Goal: Check status: Check status

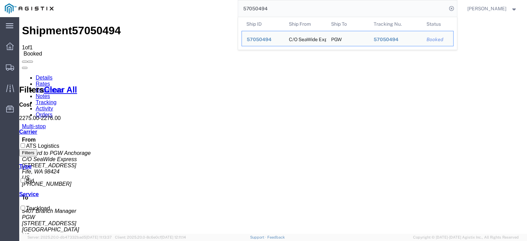
drag, startPoint x: 294, startPoint y: 16, endPoint x: 256, endPoint y: 9, distance: 38.8
click at [256, 9] on input "57050494" at bounding box center [342, 8] width 209 height 16
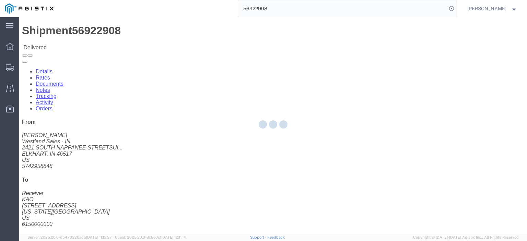
click at [71, 46] on div at bounding box center [273, 125] width 508 height 217
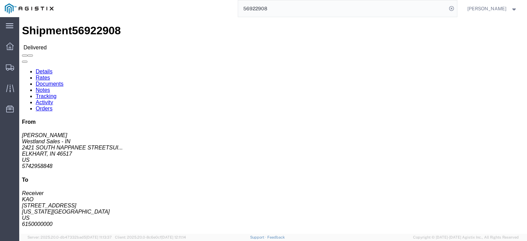
click link "Rates"
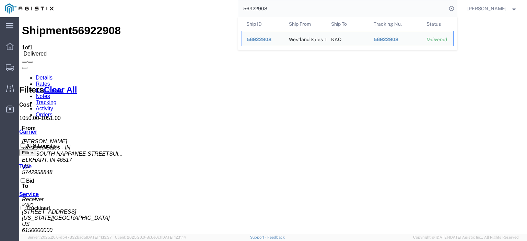
drag, startPoint x: 291, startPoint y: 5, endPoint x: 221, endPoint y: -2, distance: 70.5
click at [221, 0] on html "main_menu Created with Sketch. Collapse Menu Dashboard Shipments Traffic Resour…" at bounding box center [263, 120] width 527 height 241
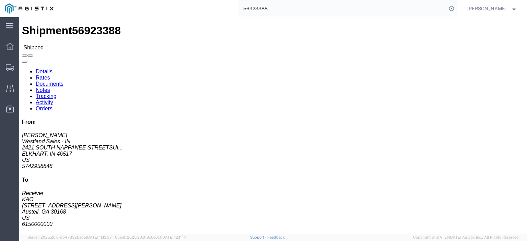
click link "Rates"
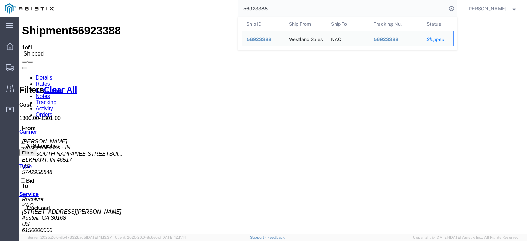
drag, startPoint x: 294, startPoint y: 8, endPoint x: 215, endPoint y: 5, distance: 78.7
click at [217, 7] on div "56923388 Ship ID Ship From Ship To Tracking Nu. Status Ship ID 56923388 Ship Fr…" at bounding box center [257, 8] width 399 height 17
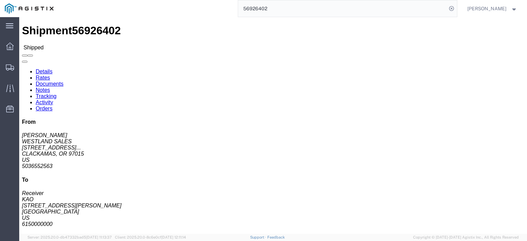
click link "Rates"
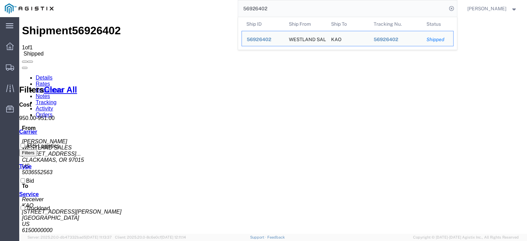
drag, startPoint x: 282, startPoint y: 5, endPoint x: 224, endPoint y: 5, distance: 58.4
click at [224, 5] on div "56926402 Ship ID Ship From Ship To Tracking Nu. Status Ship ID 56926402 Ship Fr…" at bounding box center [257, 8] width 399 height 17
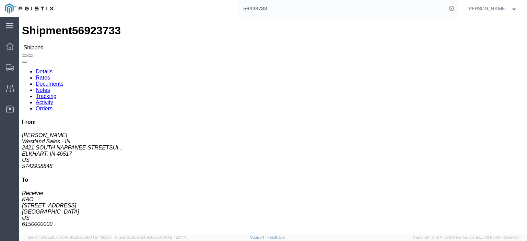
click link "Rates"
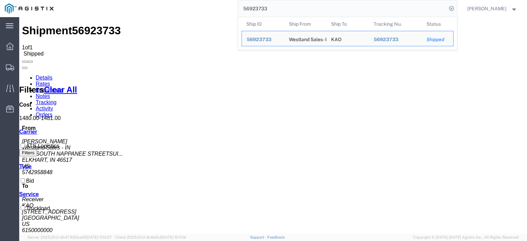
drag, startPoint x: 304, startPoint y: 11, endPoint x: 260, endPoint y: 13, distance: 44.0
click at [261, 14] on input "56923733" at bounding box center [342, 8] width 209 height 16
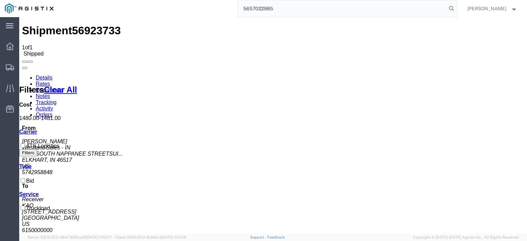
click at [260, 13] on input "5657022985" at bounding box center [342, 8] width 209 height 16
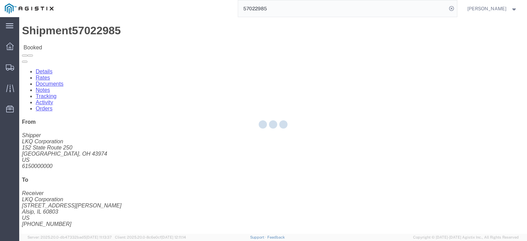
drag, startPoint x: 69, startPoint y: 49, endPoint x: 50, endPoint y: 32, distance: 25.8
click link "Rates"
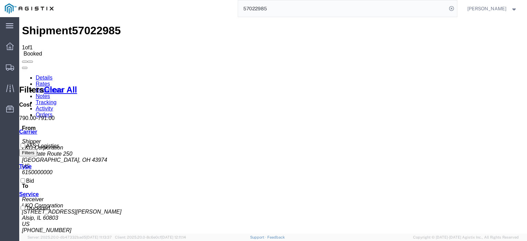
click at [277, 3] on input "57022985" at bounding box center [342, 8] width 209 height 16
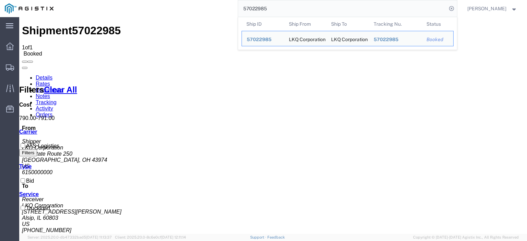
drag, startPoint x: 282, startPoint y: 8, endPoint x: 207, endPoint y: 0, distance: 75.3
click at [207, 0] on div "57022985 Ship ID Ship From Ship To Tracking Nu. Status Ship ID 57022985 Ship Fr…" at bounding box center [257, 8] width 399 height 17
paste input "6978714"
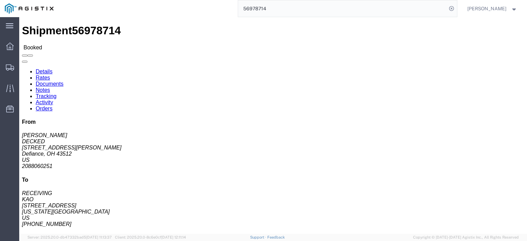
click link "Rates"
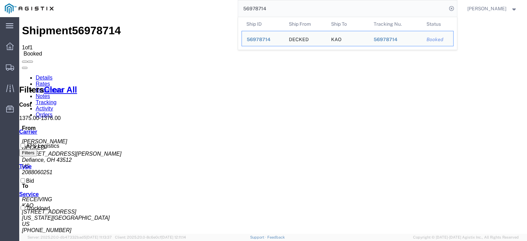
drag, startPoint x: 292, startPoint y: 5, endPoint x: 169, endPoint y: 1, distance: 122.3
click at [169, 1] on div "56978714 Ship ID Ship From Ship To Tracking Nu. Status Ship ID 56978714 Ship Fr…" at bounding box center [257, 8] width 399 height 17
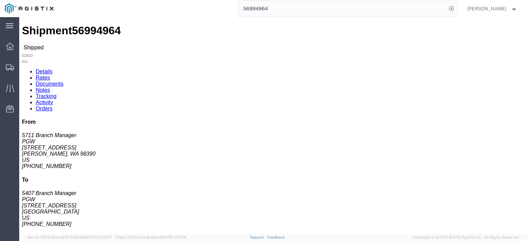
click link "Rates"
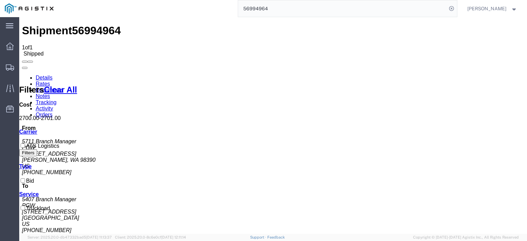
drag, startPoint x: 308, startPoint y: 4, endPoint x: 231, endPoint y: 6, distance: 76.6
click at [231, 6] on div "56994964" at bounding box center [257, 8] width 399 height 17
paste input "5089"
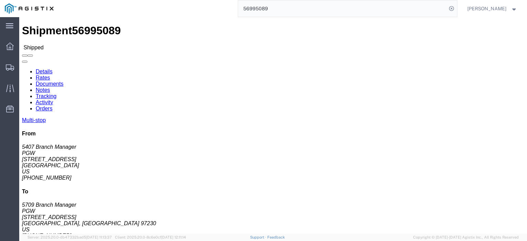
click link "Rates"
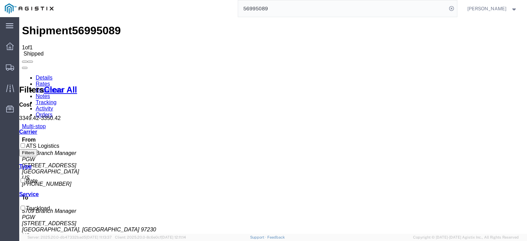
drag, startPoint x: 311, startPoint y: 3, endPoint x: 235, endPoint y: 2, distance: 75.9
click at [235, 2] on div "56995089" at bounding box center [257, 8] width 399 height 17
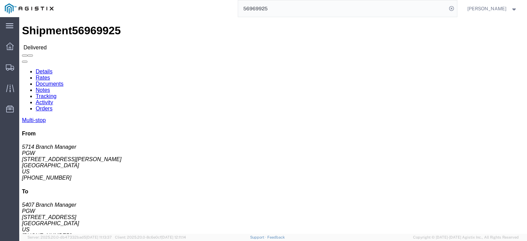
click link "Rates"
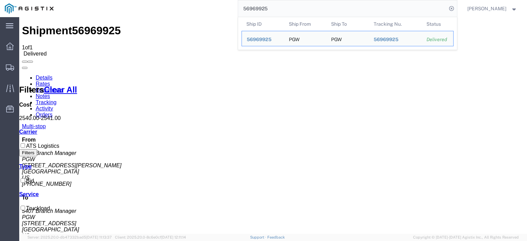
drag, startPoint x: 326, startPoint y: 31, endPoint x: 238, endPoint y: 21, distance: 88.1
type input "5"
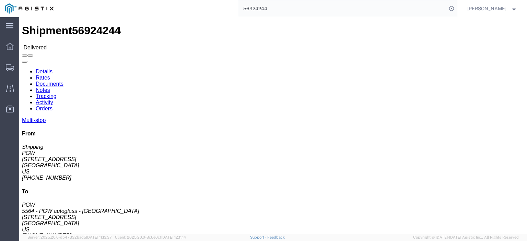
click link "Rates"
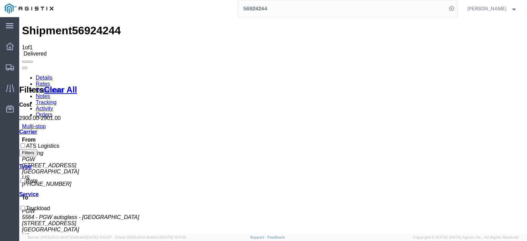
drag, startPoint x: 298, startPoint y: 7, endPoint x: 157, endPoint y: -1, distance: 141.4
click at [157, 0] on html "main_menu Created with Sketch. Collapse Menu Dashboard Shipments Traffic Resour…" at bounding box center [263, 120] width 527 height 241
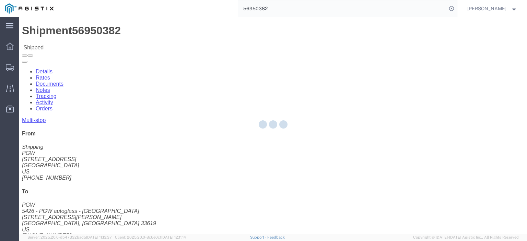
click at [64, 44] on div at bounding box center [273, 125] width 508 height 217
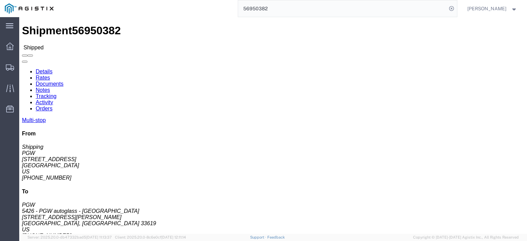
click link "Rates"
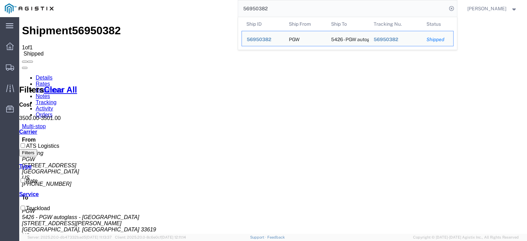
drag, startPoint x: 245, startPoint y: -2, endPoint x: 232, endPoint y: -3, distance: 13.4
click at [232, 0] on html "main_menu Created with Sketch. Collapse Menu Dashboard Shipments Traffic Resour…" at bounding box center [263, 120] width 527 height 241
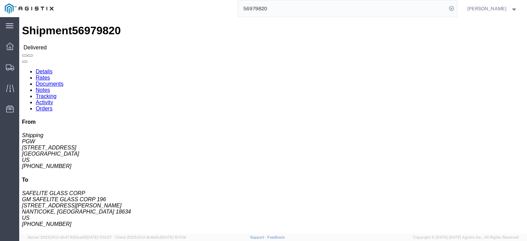
click link "Rates"
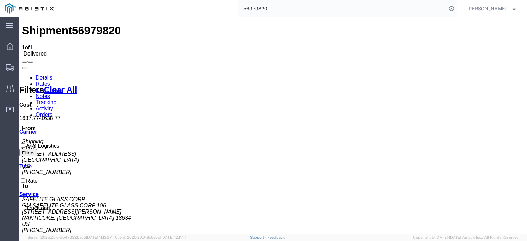
drag, startPoint x: 299, startPoint y: 6, endPoint x: 179, endPoint y: 3, distance: 119.5
click at [179, 3] on div "56979820" at bounding box center [257, 8] width 399 height 17
paste input "95016"
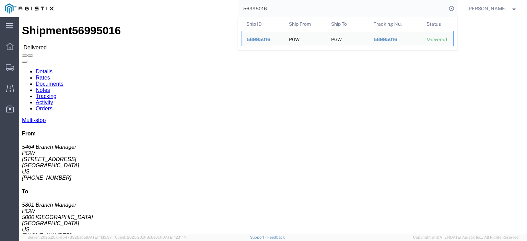
click link "Rates"
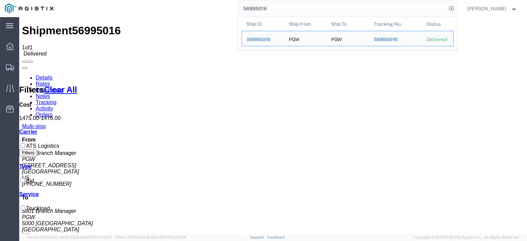
drag, startPoint x: 287, startPoint y: 10, endPoint x: 239, endPoint y: 10, distance: 48.1
click at [239, 10] on div "56995016 Ship ID Ship From Ship To Tracking Nu. Status Ship ID 56995016 Ship Fr…" at bounding box center [257, 8] width 399 height 17
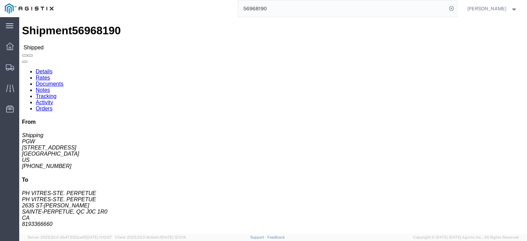
click link "Rates"
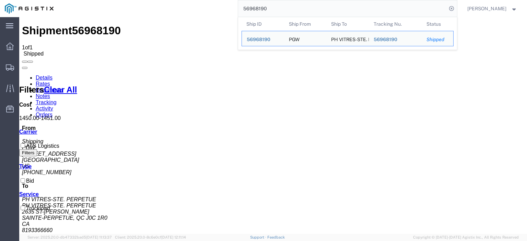
drag, startPoint x: 282, startPoint y: 11, endPoint x: 225, endPoint y: -1, distance: 57.9
click at [225, 0] on html "main_menu Created with Sketch. Collapse Menu Dashboard Shipments Traffic Resour…" at bounding box center [263, 120] width 527 height 241
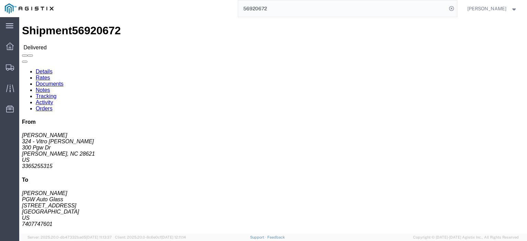
click link "Rates"
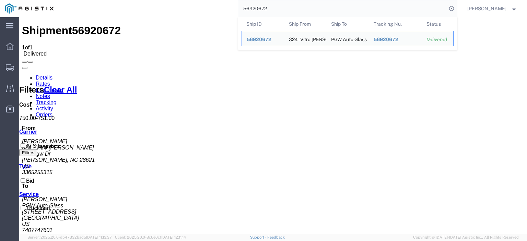
drag, startPoint x: 281, startPoint y: 9, endPoint x: 198, endPoint y: 5, distance: 82.9
click at [199, 5] on div "56920672 Ship ID Ship From Ship To Tracking Nu. Status Ship ID 56920672 Ship Fr…" at bounding box center [257, 8] width 399 height 17
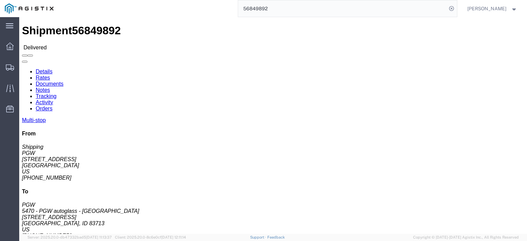
click link "Rates"
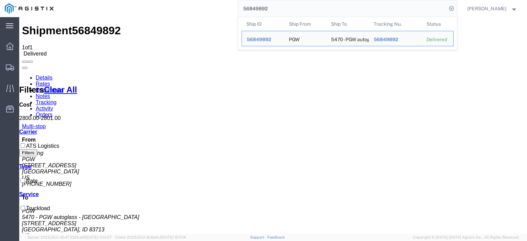
drag, startPoint x: 291, startPoint y: 11, endPoint x: 196, endPoint y: 3, distance: 95.4
click at [196, 3] on div "56849892 Ship ID Ship From Ship To Tracking Nu. Status Ship ID 56849892 Ship Fr…" at bounding box center [257, 8] width 399 height 17
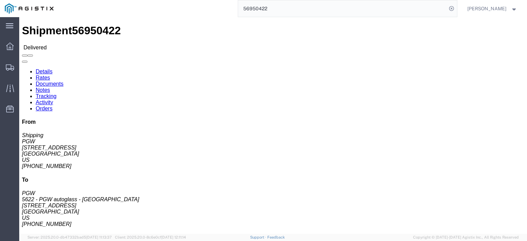
click link "Rates"
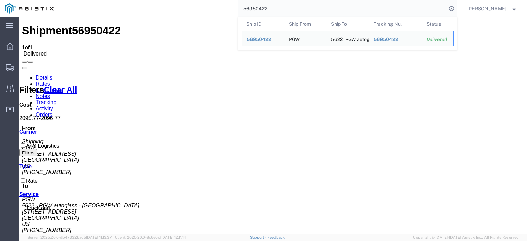
drag, startPoint x: 283, startPoint y: 8, endPoint x: 181, endPoint y: 5, distance: 101.7
click at [181, 5] on div "56950422 Ship ID Ship From Ship To Tracking Nu. Status Ship ID 56950422 Ship Fr…" at bounding box center [257, 8] width 399 height 17
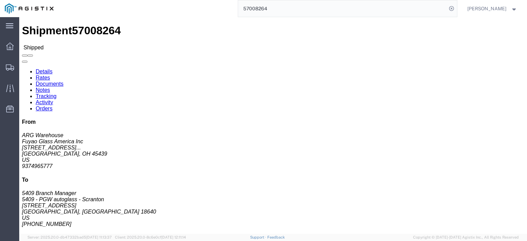
click link "Rates"
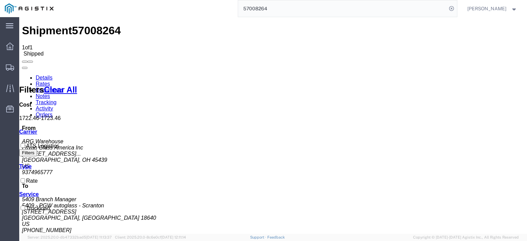
drag, startPoint x: 287, startPoint y: 11, endPoint x: 213, endPoint y: 0, distance: 75.0
click at [213, 0] on div "57008264" at bounding box center [257, 8] width 399 height 17
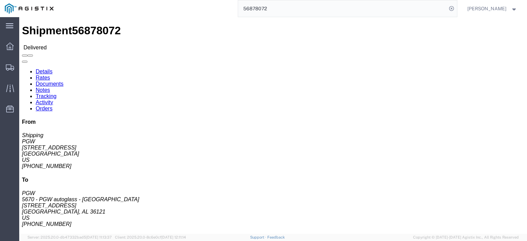
click link "Rates"
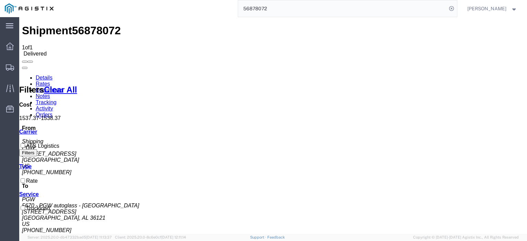
drag, startPoint x: 284, startPoint y: 9, endPoint x: 200, endPoint y: 3, distance: 84.7
click at [200, 3] on div "56878072" at bounding box center [257, 8] width 399 height 17
paste input "922307"
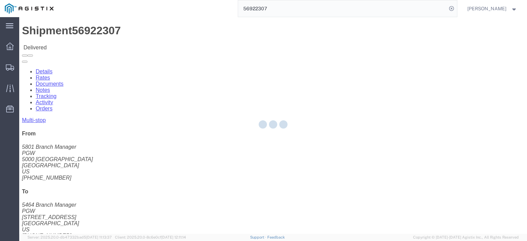
click link "Rates"
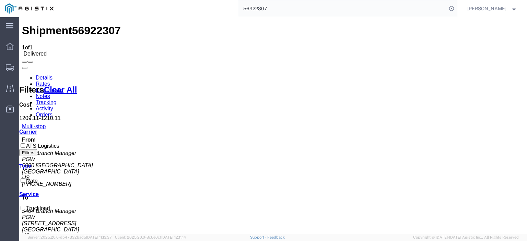
drag, startPoint x: 289, startPoint y: 10, endPoint x: 202, endPoint y: 6, distance: 87.0
click at [202, 6] on div "56922307" at bounding box center [257, 8] width 399 height 17
paste input "50430"
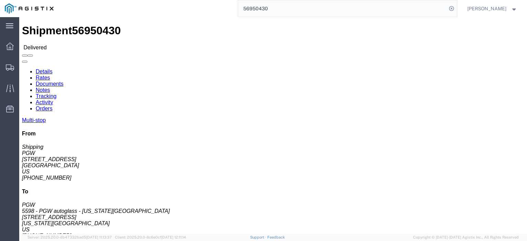
click link "Rates"
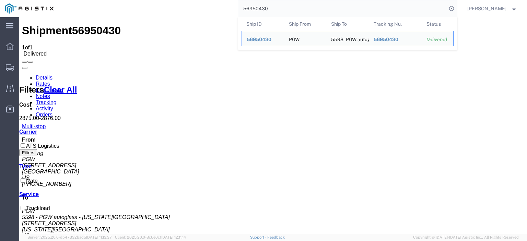
drag, startPoint x: 288, startPoint y: 5, endPoint x: 206, endPoint y: 0, distance: 81.9
click at [206, 1] on div "56950430 Ship ID Ship From Ship To Tracking Nu. Status Ship ID 56950430 Ship Fr…" at bounding box center [257, 8] width 399 height 17
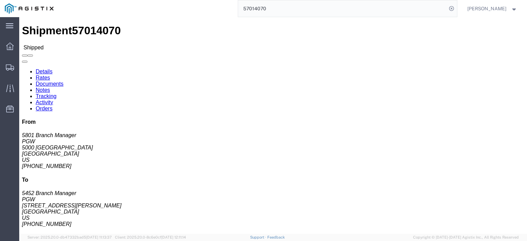
click link "Rates"
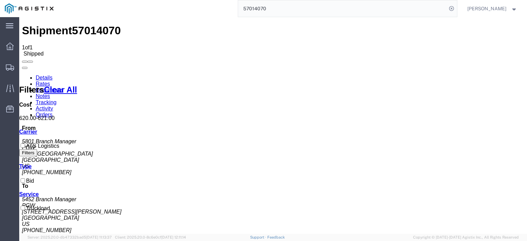
drag, startPoint x: 285, startPoint y: 7, endPoint x: 165, endPoint y: 1, distance: 120.0
click at [166, 1] on div "57014070" at bounding box center [257, 8] width 399 height 17
paste input "6878048"
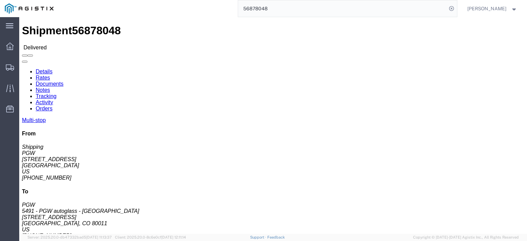
click link "Rates"
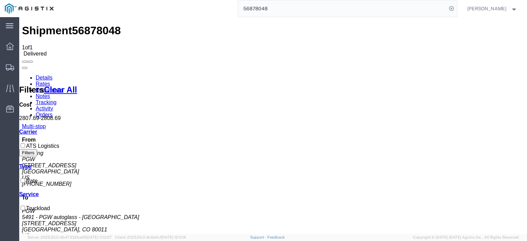
drag, startPoint x: 282, startPoint y: 13, endPoint x: 203, endPoint y: -1, distance: 79.6
click at [203, 0] on html "main_menu Created with Sketch. Collapse Menu Dashboard Shipments Traffic Resour…" at bounding box center [263, 120] width 527 height 241
paste input "62566"
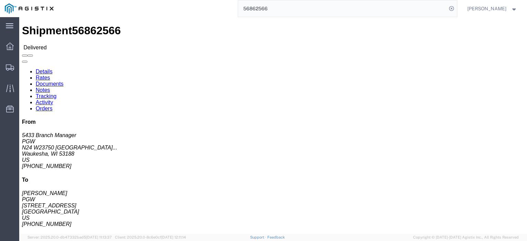
click link "Rates"
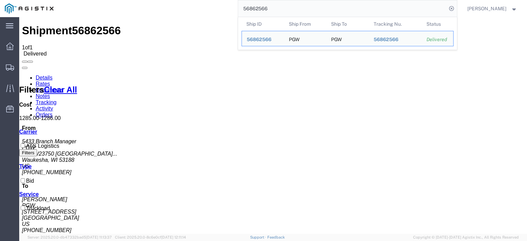
drag, startPoint x: 306, startPoint y: 14, endPoint x: 189, endPoint y: -1, distance: 117.8
click at [189, 0] on html "main_menu Created with Sketch. Collapse Menu Dashboard Shipments Traffic Resour…" at bounding box center [263, 120] width 527 height 241
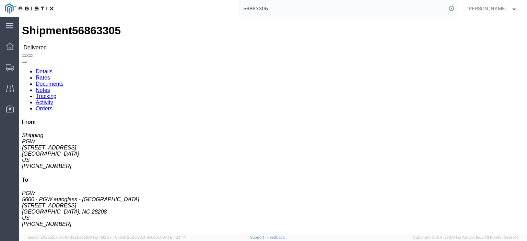
click link "Rates"
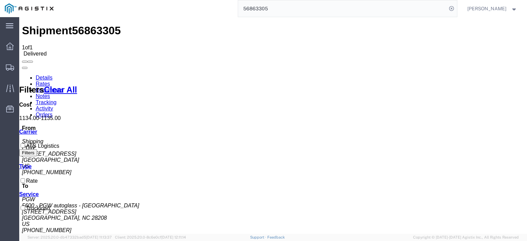
drag, startPoint x: 298, startPoint y: 12, endPoint x: 252, endPoint y: 3, distance: 47.6
click at [252, 3] on input "56863305" at bounding box center [342, 8] width 209 height 16
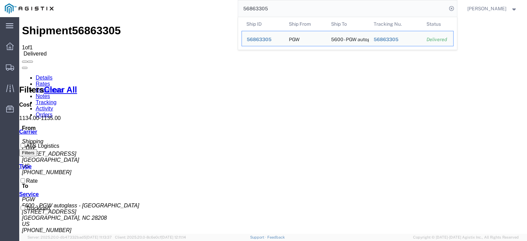
paste input "11"
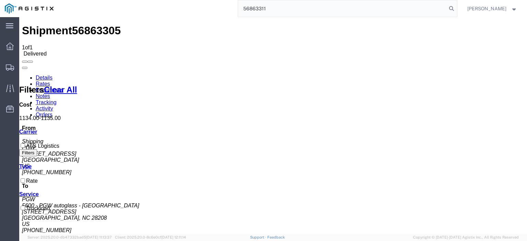
type input "56863311"
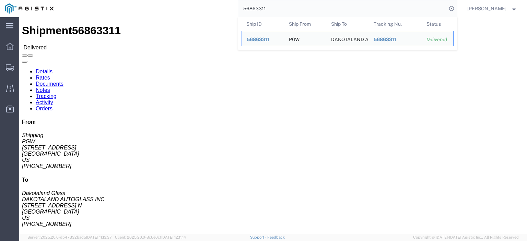
click div "46 Your Packaging"
drag, startPoint x: 297, startPoint y: 12, endPoint x: 154, endPoint y: -6, distance: 144.0
click at [154, 0] on html "main_menu Created with Sketch. Collapse Menu Dashboard Shipments Traffic Resour…" at bounding box center [263, 120] width 527 height 241
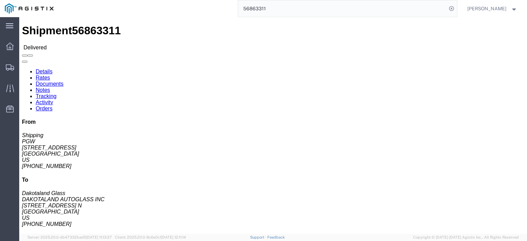
click link "Rates"
